Goal: Information Seeking & Learning: Learn about a topic

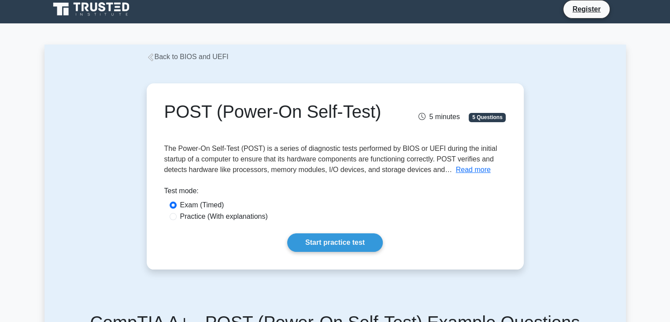
scroll to position [3, 0]
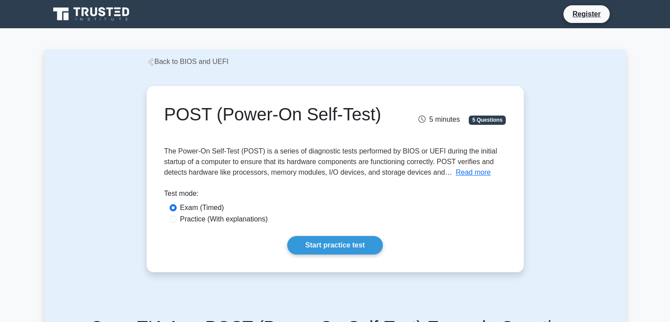
click at [209, 222] on label "Practice (With explanations)" at bounding box center [224, 219] width 88 height 11
click at [177, 222] on input "Practice (With explanations)" at bounding box center [173, 218] width 7 height 7
radio input "true"
click at [363, 245] on link "Start practice test" at bounding box center [335, 245] width 96 height 19
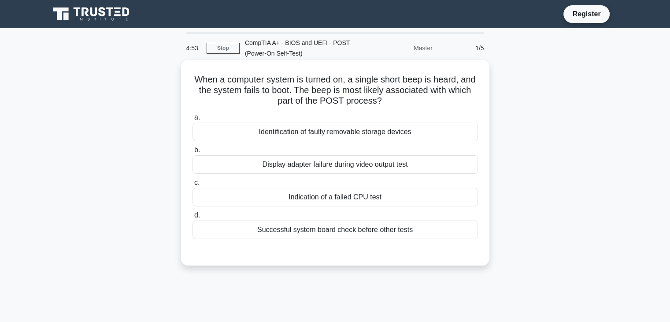
click at [320, 130] on div "Identification of faulty removable storage devices" at bounding box center [335, 131] width 285 height 19
click at [193, 120] on input "a. Identification of faulty removable storage devices" at bounding box center [193, 118] width 0 height 6
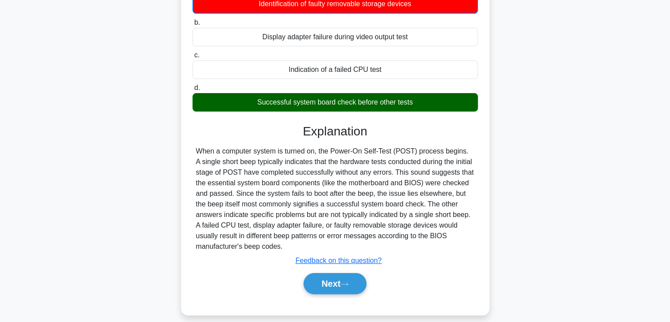
scroll to position [155, 0]
